Goal: Information Seeking & Learning: Learn about a topic

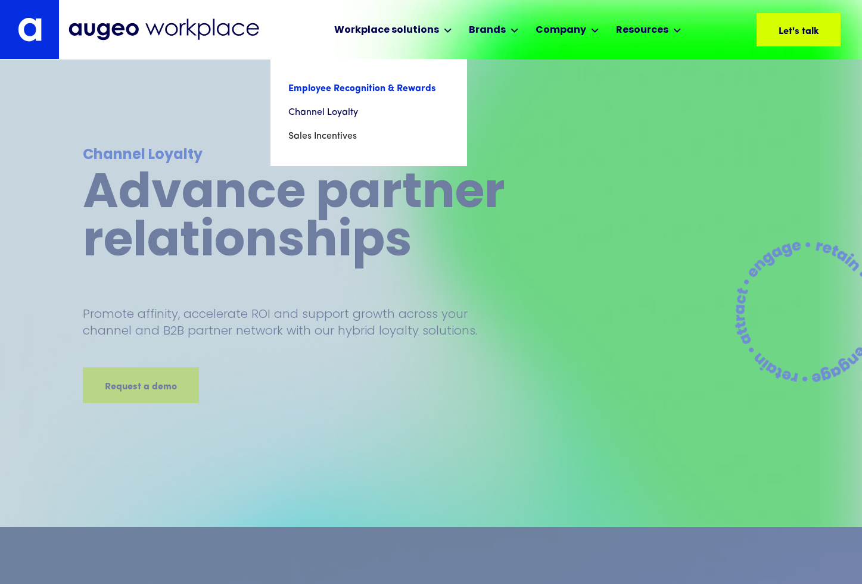
click at [390, 91] on link "Employee Recognition & Rewards" at bounding box center [368, 89] width 161 height 24
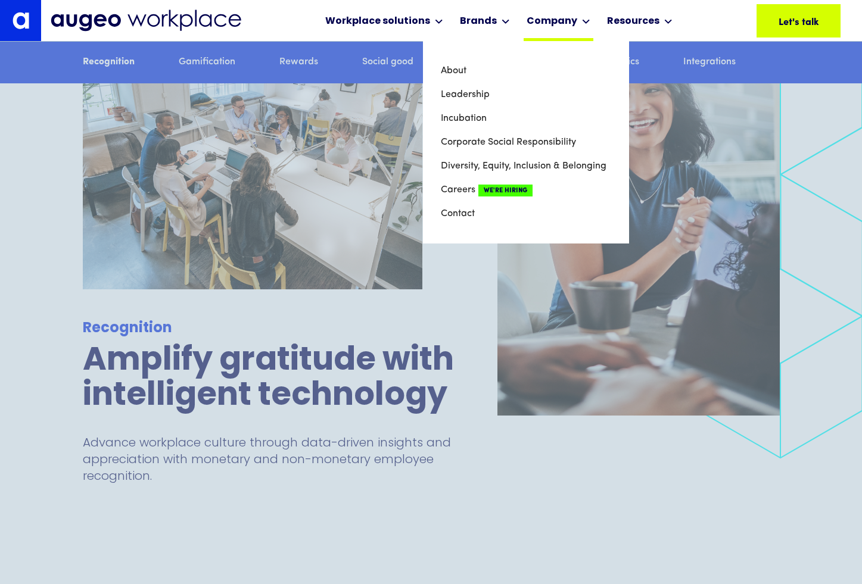
scroll to position [1407, 0]
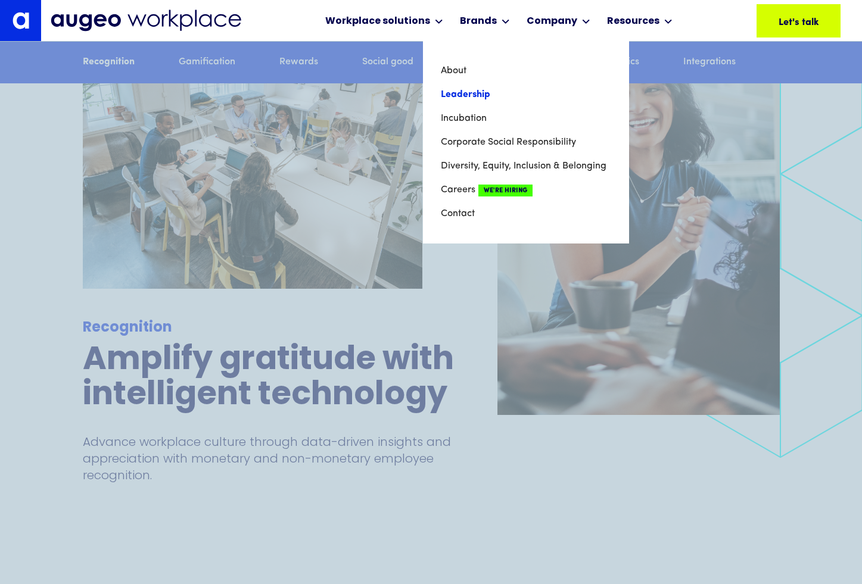
click at [486, 90] on link "Leadership" at bounding box center [526, 95] width 170 height 24
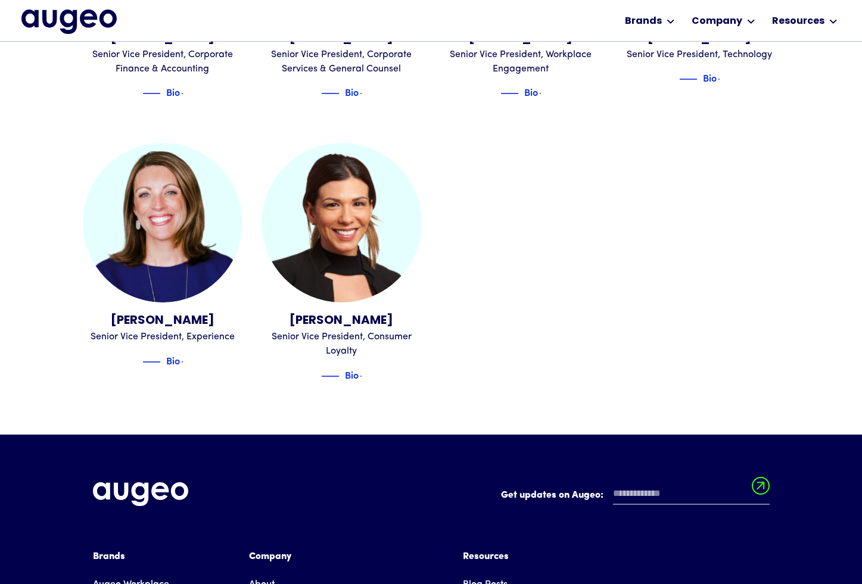
scroll to position [1511, 0]
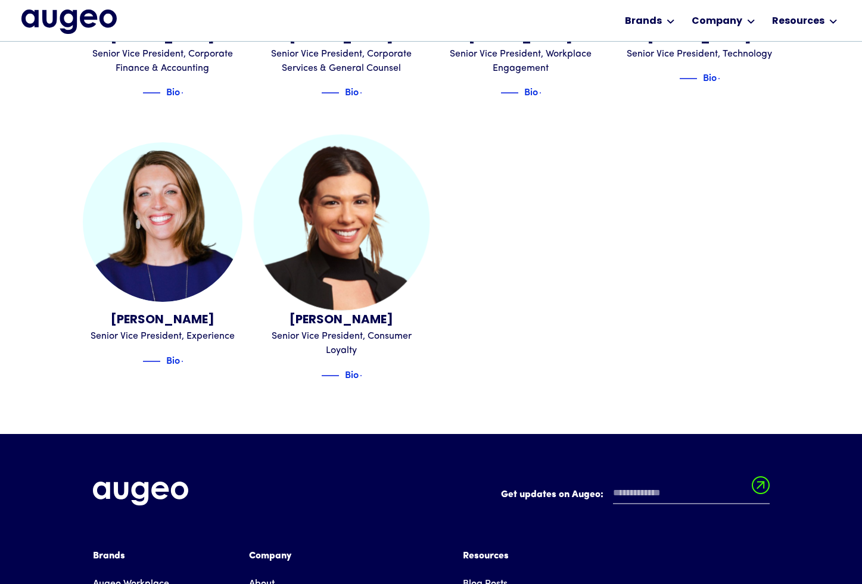
click at [352, 202] on img at bounding box center [342, 222] width 176 height 176
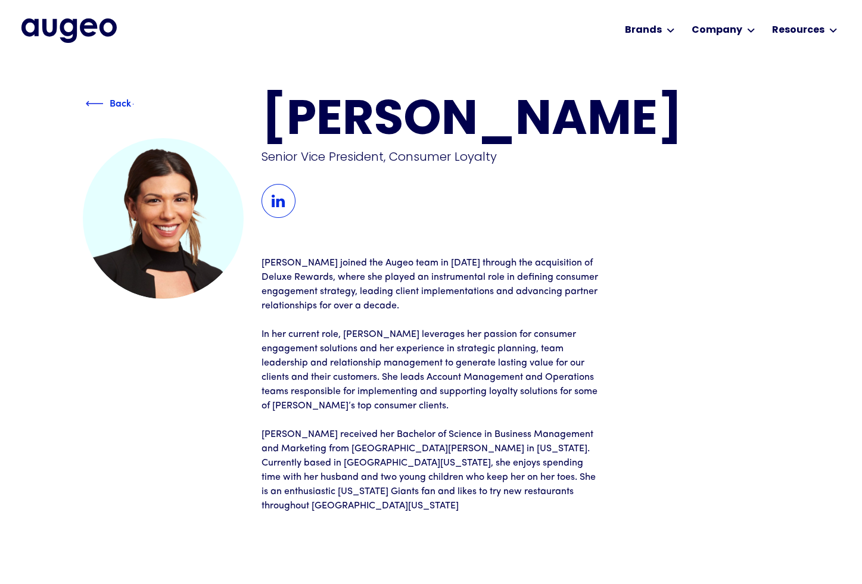
click at [111, 103] on div "Back" at bounding box center [120, 102] width 21 height 14
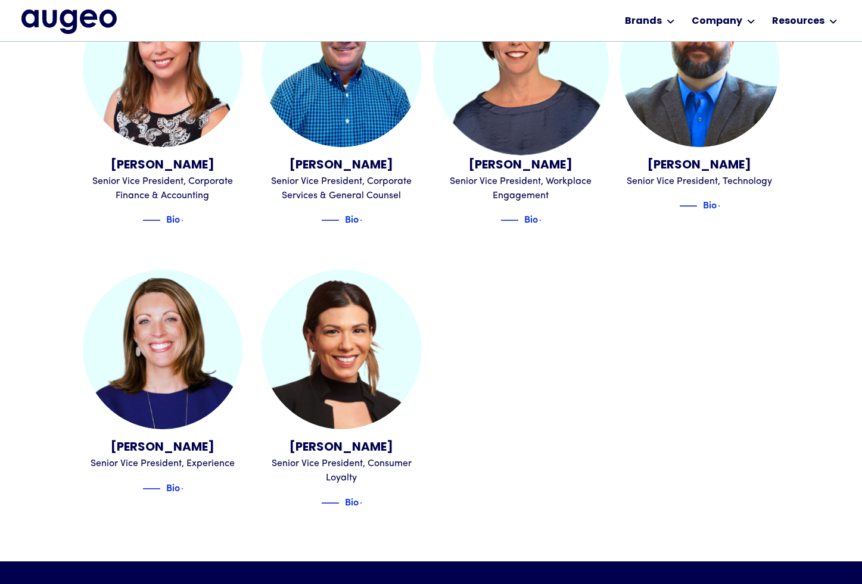
scroll to position [1384, 0]
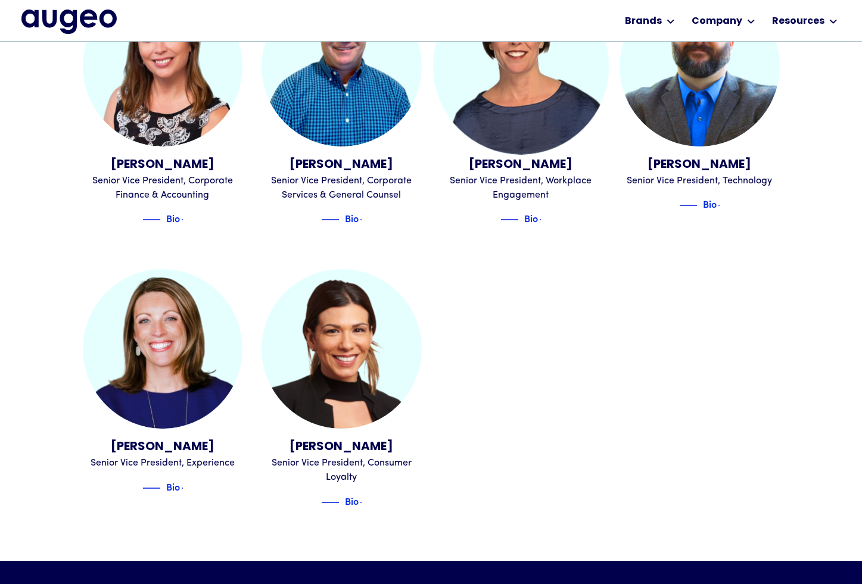
click at [540, 179] on div "Senior Vice President, Workplace Engagement" at bounding box center [521, 188] width 160 height 29
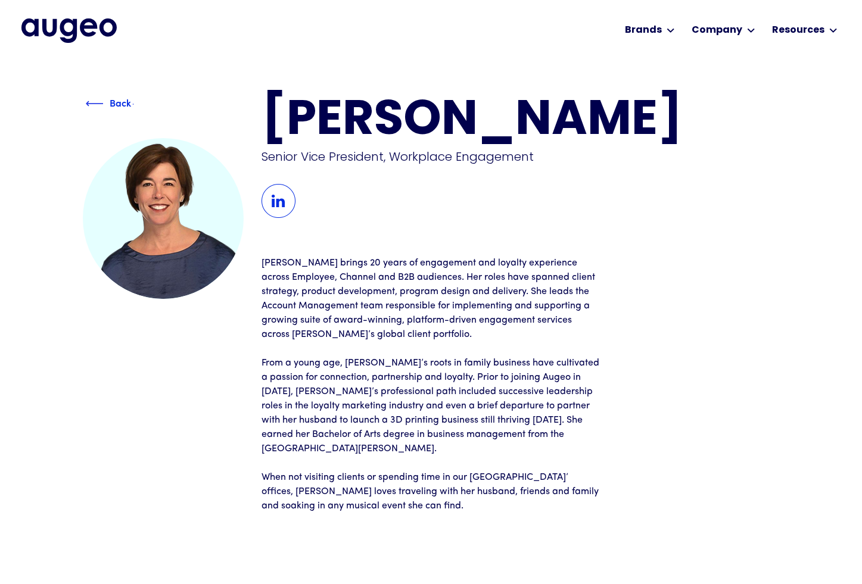
click at [117, 104] on div "Back" at bounding box center [120, 102] width 21 height 14
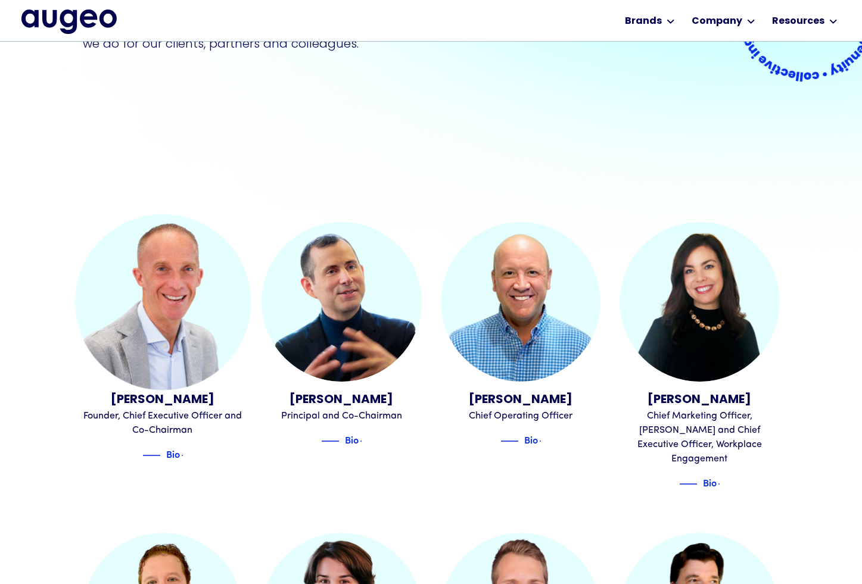
scroll to position [288, 0]
click at [186, 360] on img at bounding box center [162, 301] width 176 height 176
